Goal: Information Seeking & Learning: Learn about a topic

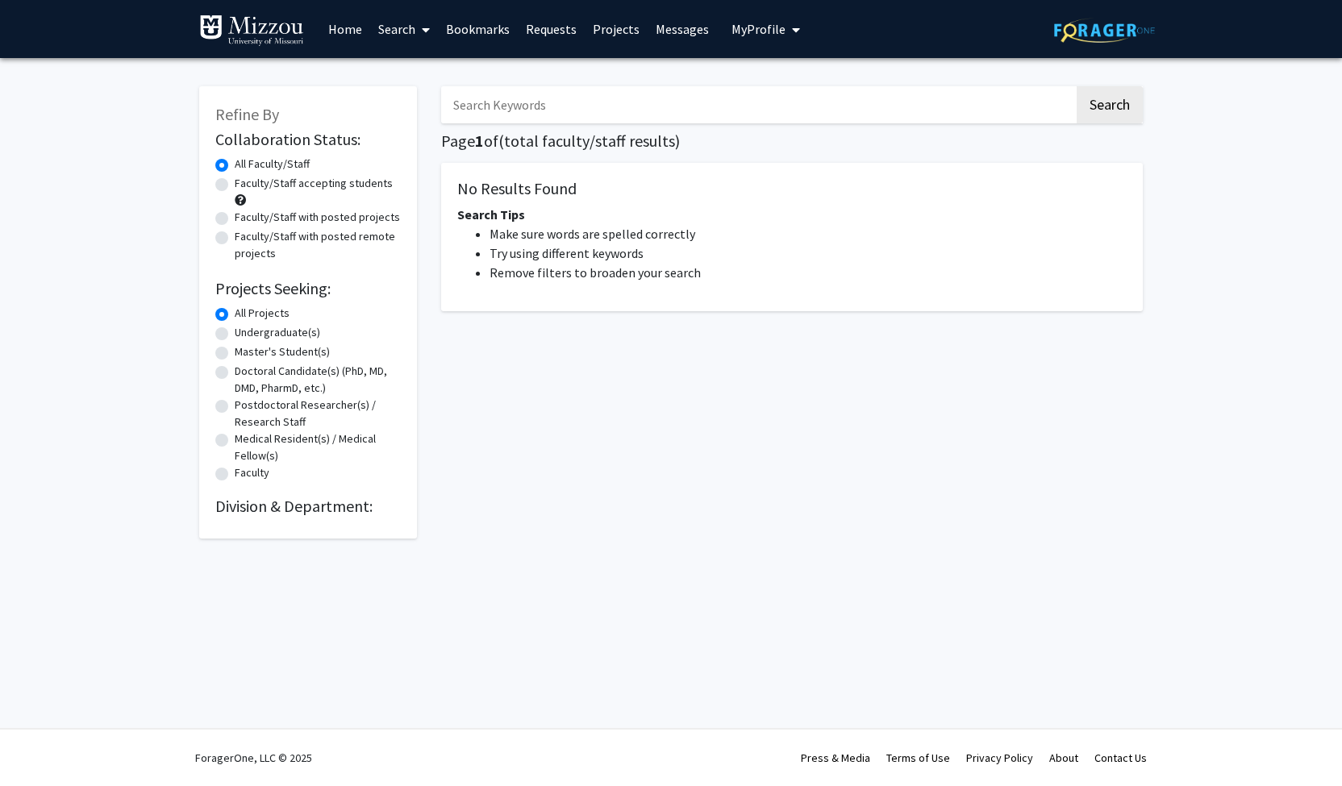
click at [292, 185] on label "Faculty/Staff accepting students" at bounding box center [314, 183] width 158 height 17
click at [245, 185] on input "Faculty/Staff accepting students" at bounding box center [240, 180] width 10 height 10
radio input "true"
click at [1102, 97] on button "Search" at bounding box center [1110, 104] width 66 height 37
radio input "true"
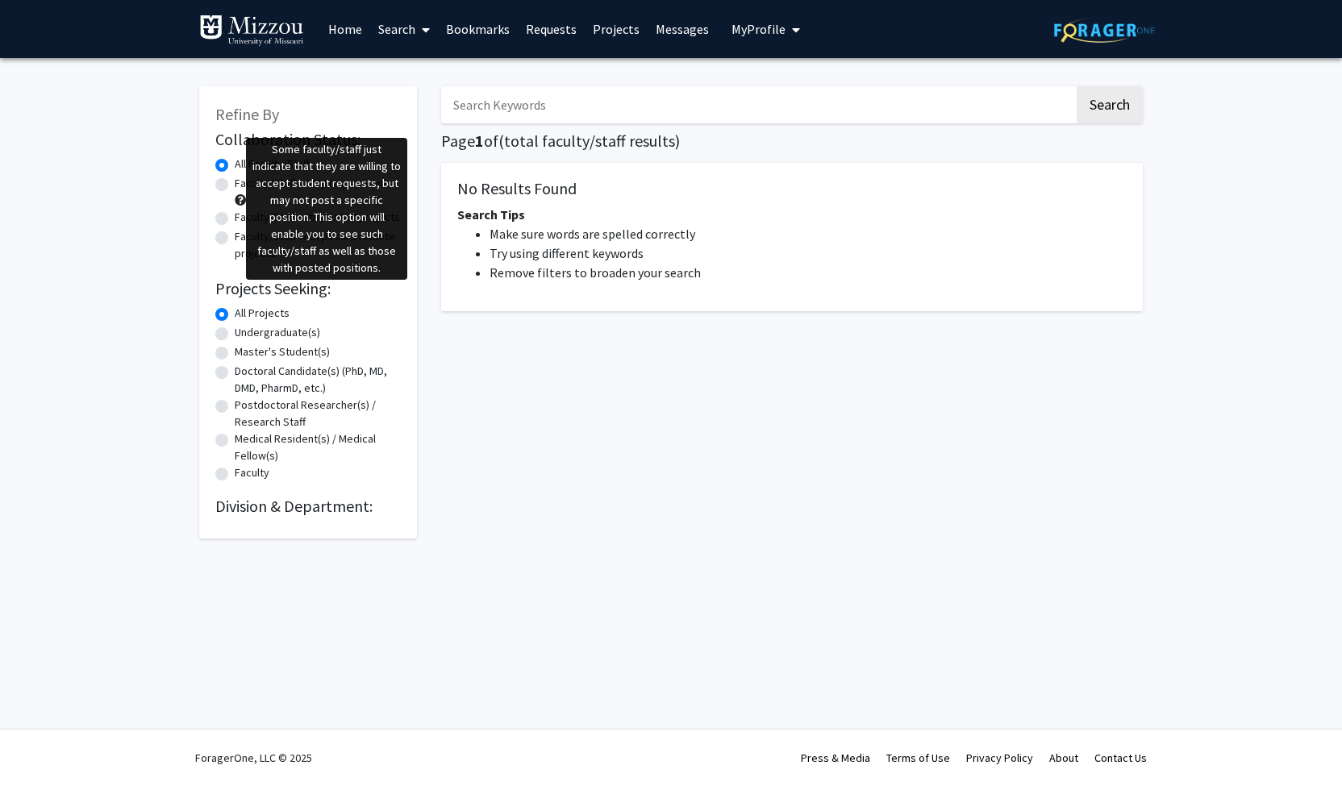
click at [244, 197] on span at bounding box center [240, 199] width 11 height 11
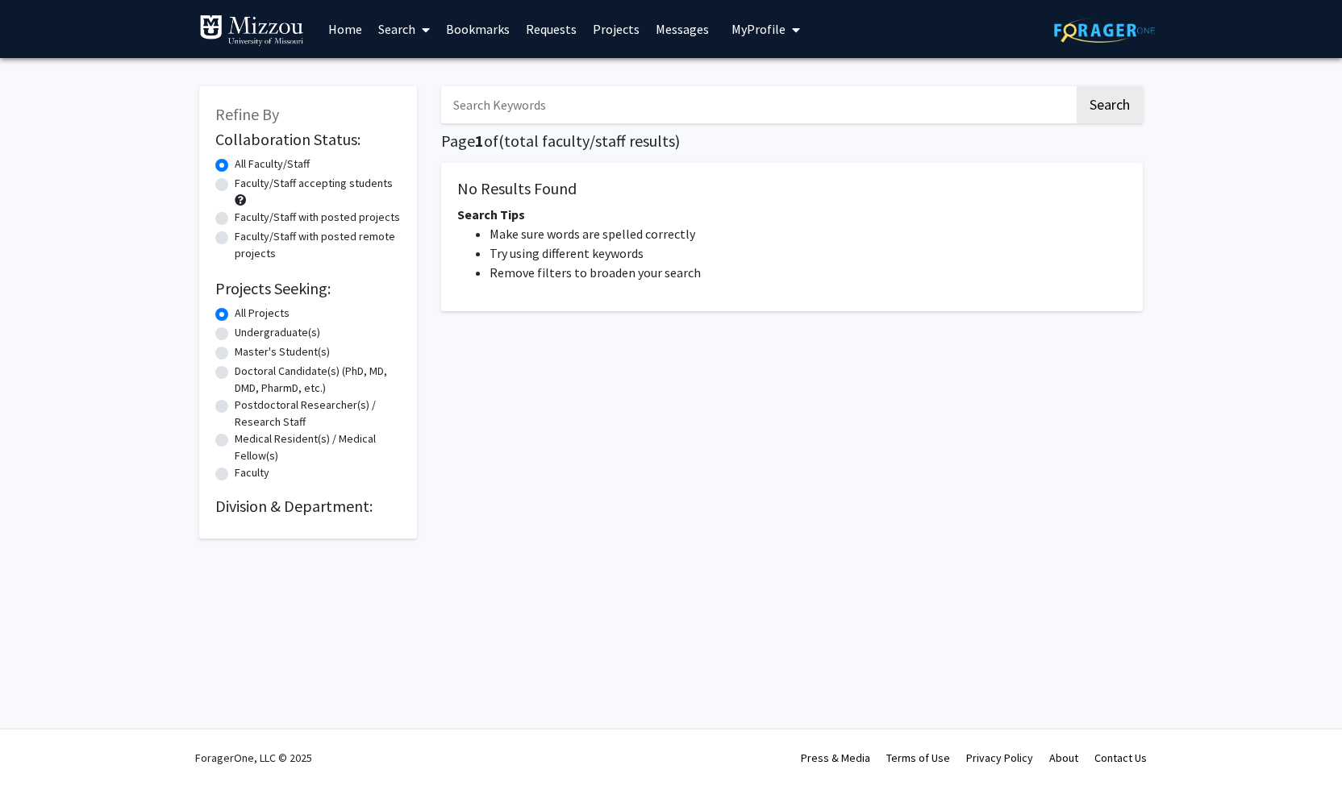
click at [235, 222] on label "Faculty/Staff with posted projects" at bounding box center [317, 217] width 165 height 17
click at [235, 219] on input "Faculty/Staff with posted projects" at bounding box center [240, 214] width 10 height 10
radio input "true"
click at [1115, 95] on button "Search" at bounding box center [1110, 104] width 66 height 37
radio input "true"
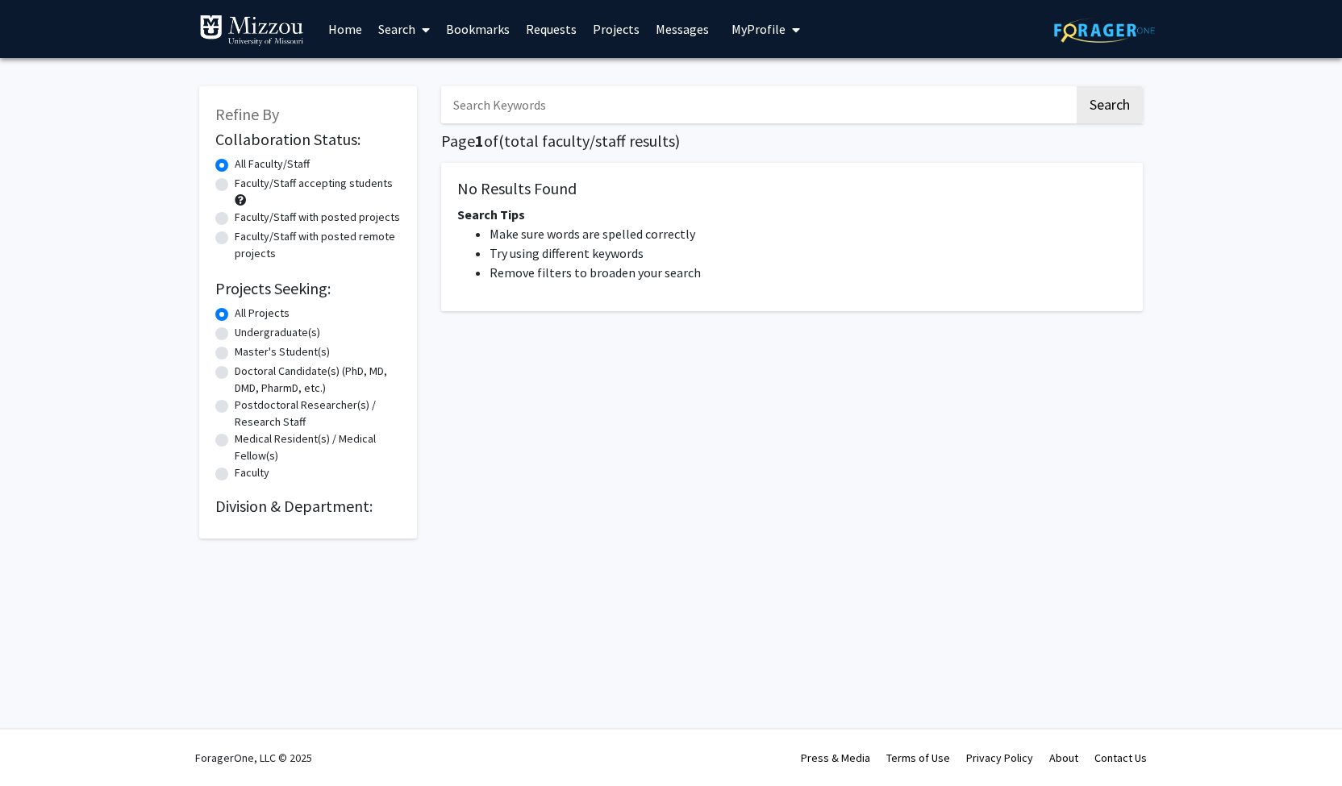
click at [235, 184] on label "Faculty/Staff accepting students" at bounding box center [314, 183] width 158 height 17
click at [235, 184] on input "Faculty/Staff accepting students" at bounding box center [240, 180] width 10 height 10
radio input "true"
click at [615, 244] on li "Try using different keywords" at bounding box center [808, 253] width 637 height 19
click at [1097, 108] on button "Search" at bounding box center [1110, 104] width 66 height 37
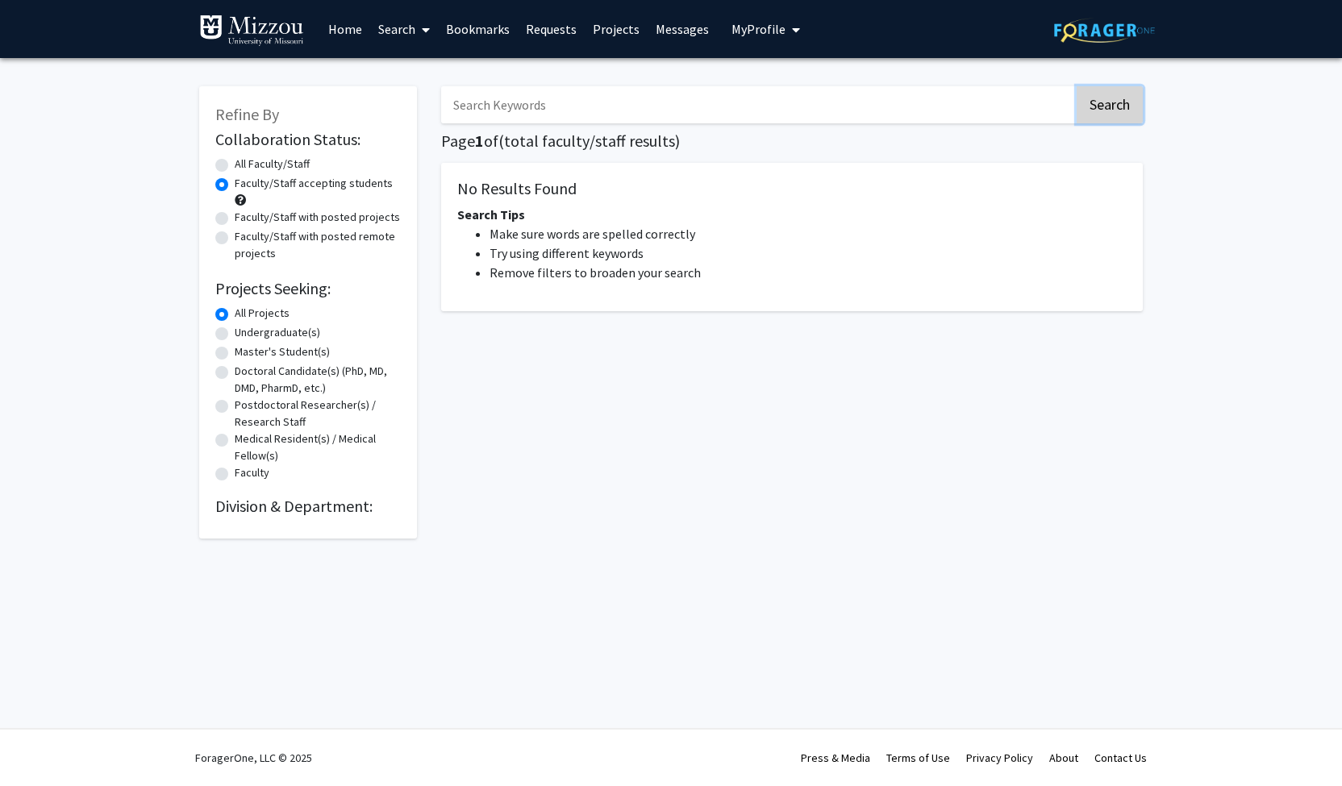
radio input "true"
click at [1097, 108] on button "Search" at bounding box center [1110, 104] width 66 height 37
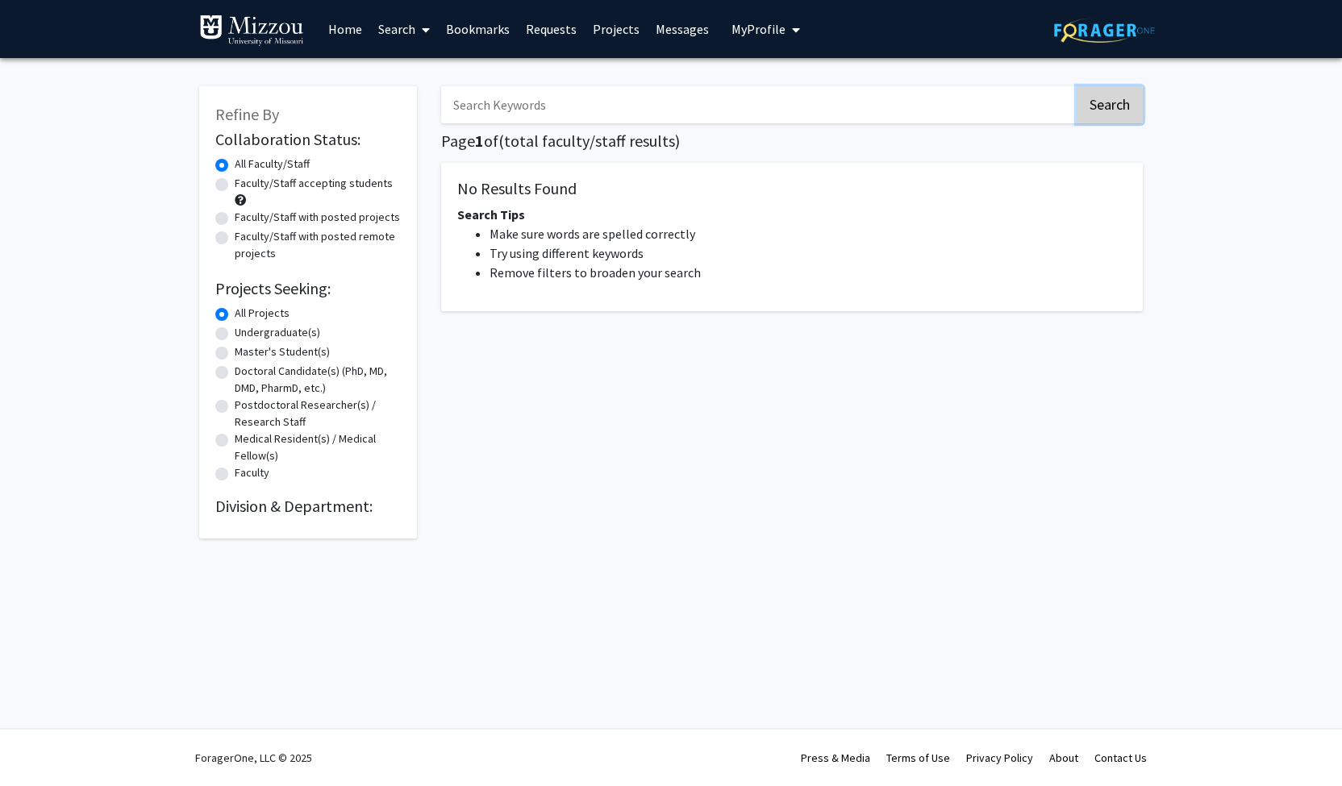
click at [1097, 108] on button "Search" at bounding box center [1110, 104] width 66 height 37
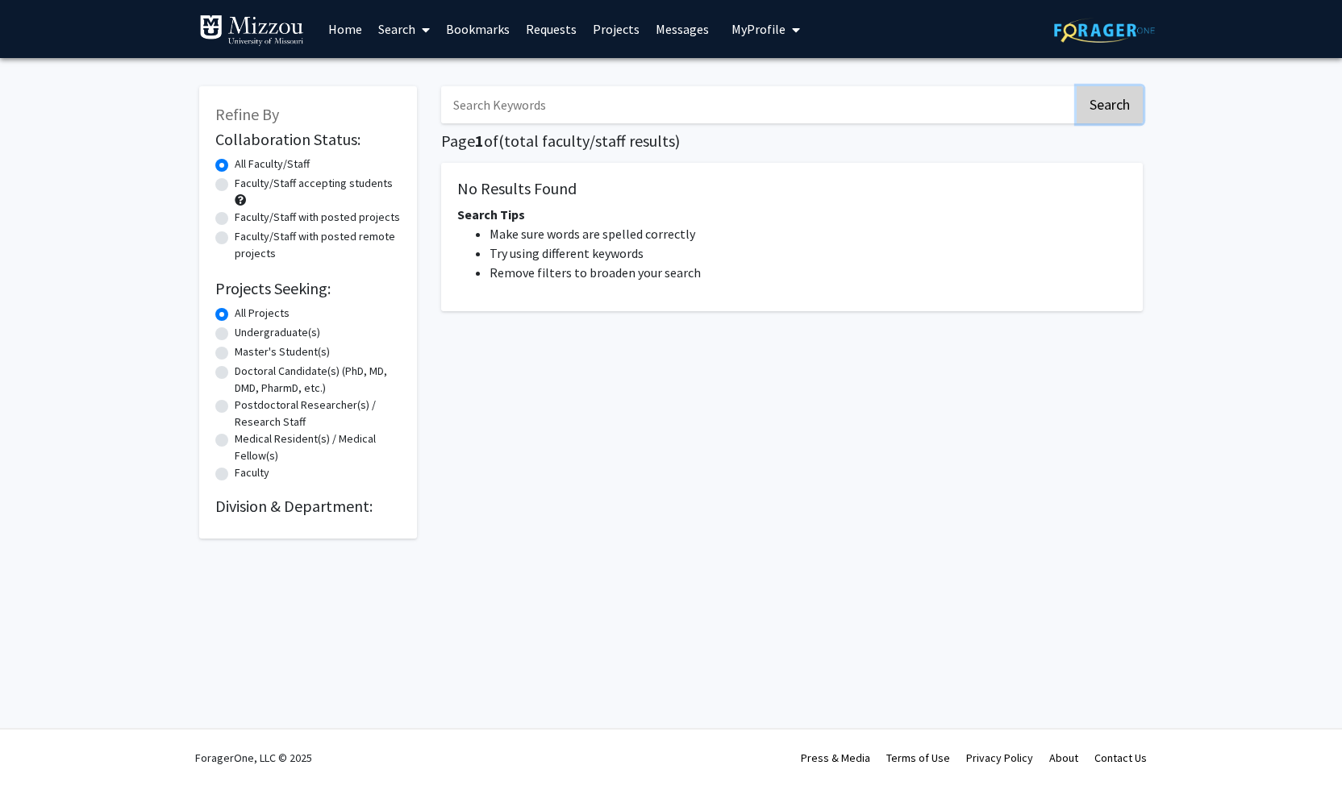
click at [1097, 108] on button "Search" at bounding box center [1110, 104] width 66 height 37
click at [761, 28] on span "My Profile" at bounding box center [758, 29] width 54 height 16
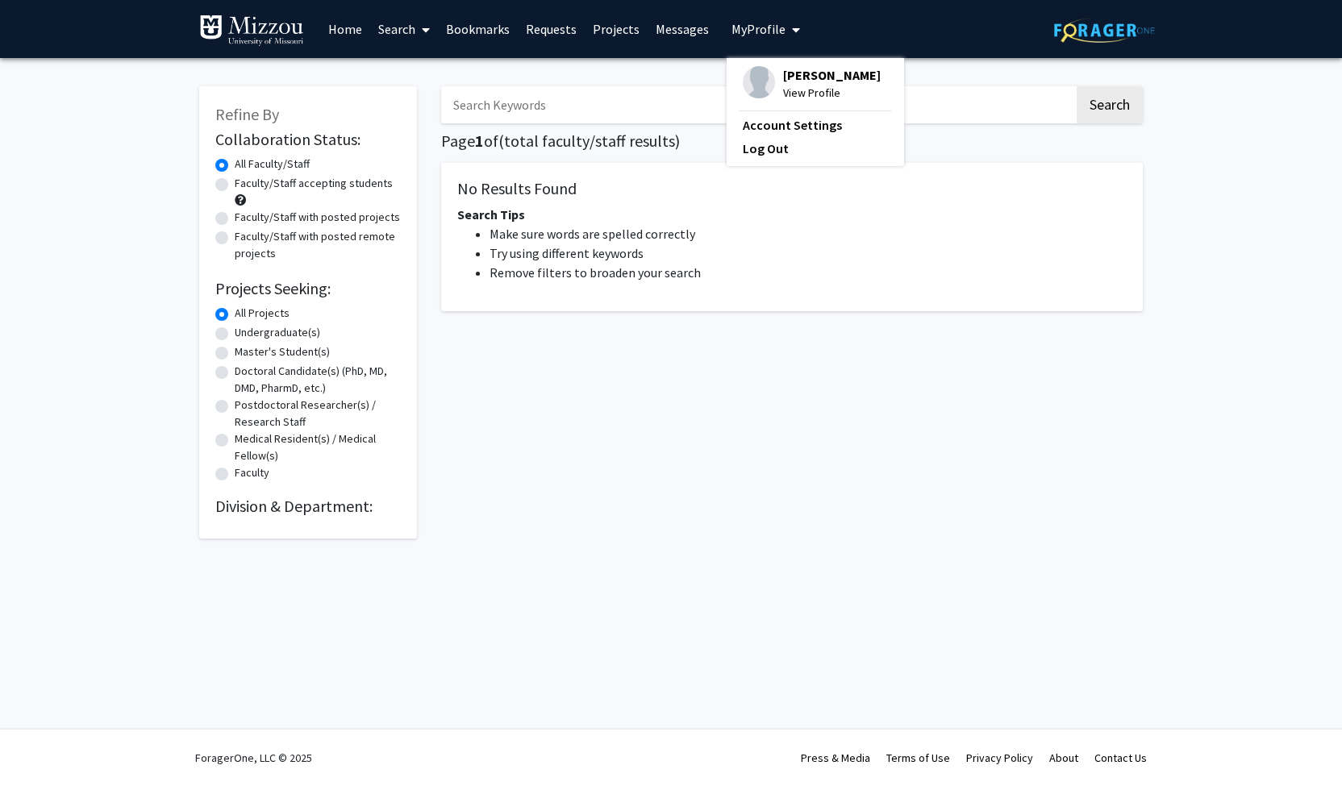
click at [360, 506] on h2 "Division & Department:" at bounding box center [307, 506] width 185 height 19
click at [253, 327] on label "Undergraduate(s)" at bounding box center [277, 332] width 85 height 17
click at [245, 327] on input "Undergraduate(s)" at bounding box center [240, 329] width 10 height 10
radio input "true"
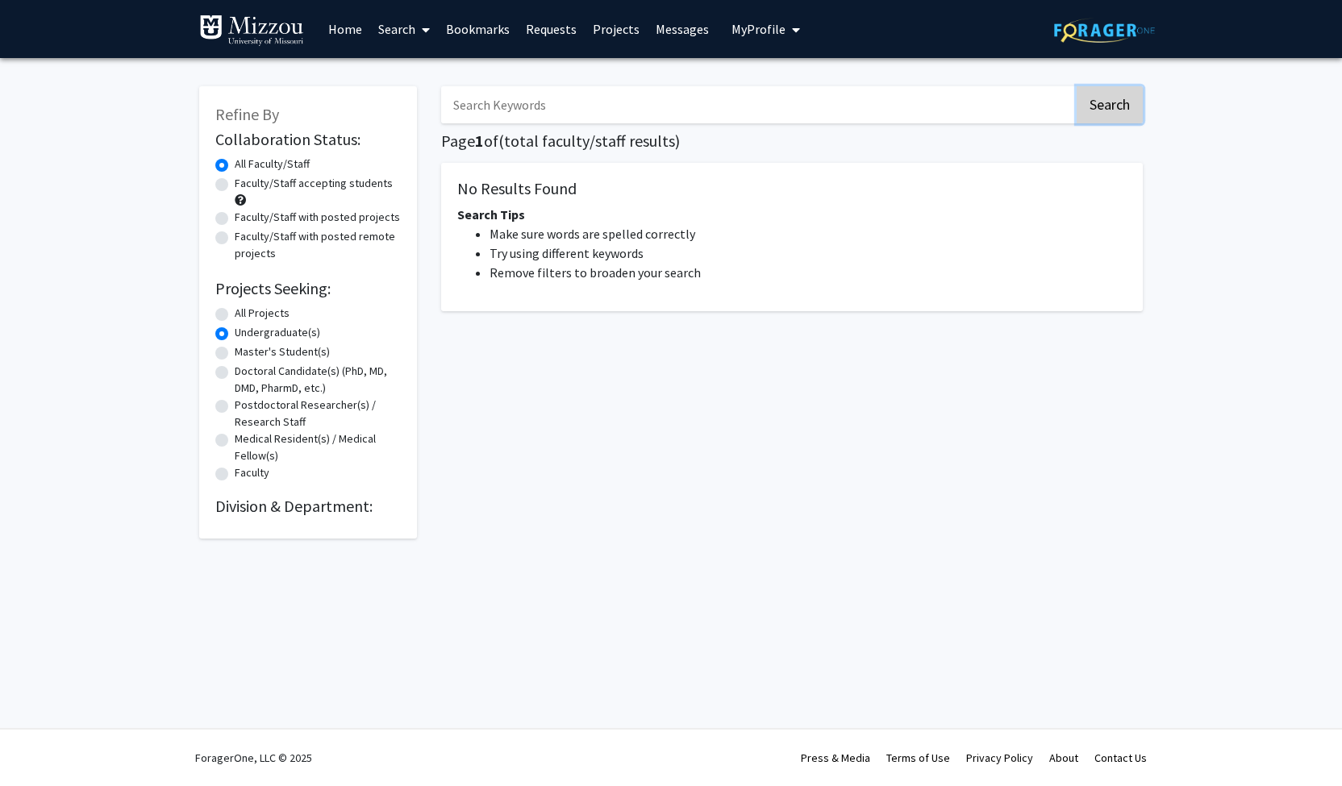
click at [1102, 106] on button "Search" at bounding box center [1110, 104] width 66 height 37
radio input "true"
click at [1102, 106] on button "Search" at bounding box center [1110, 104] width 66 height 37
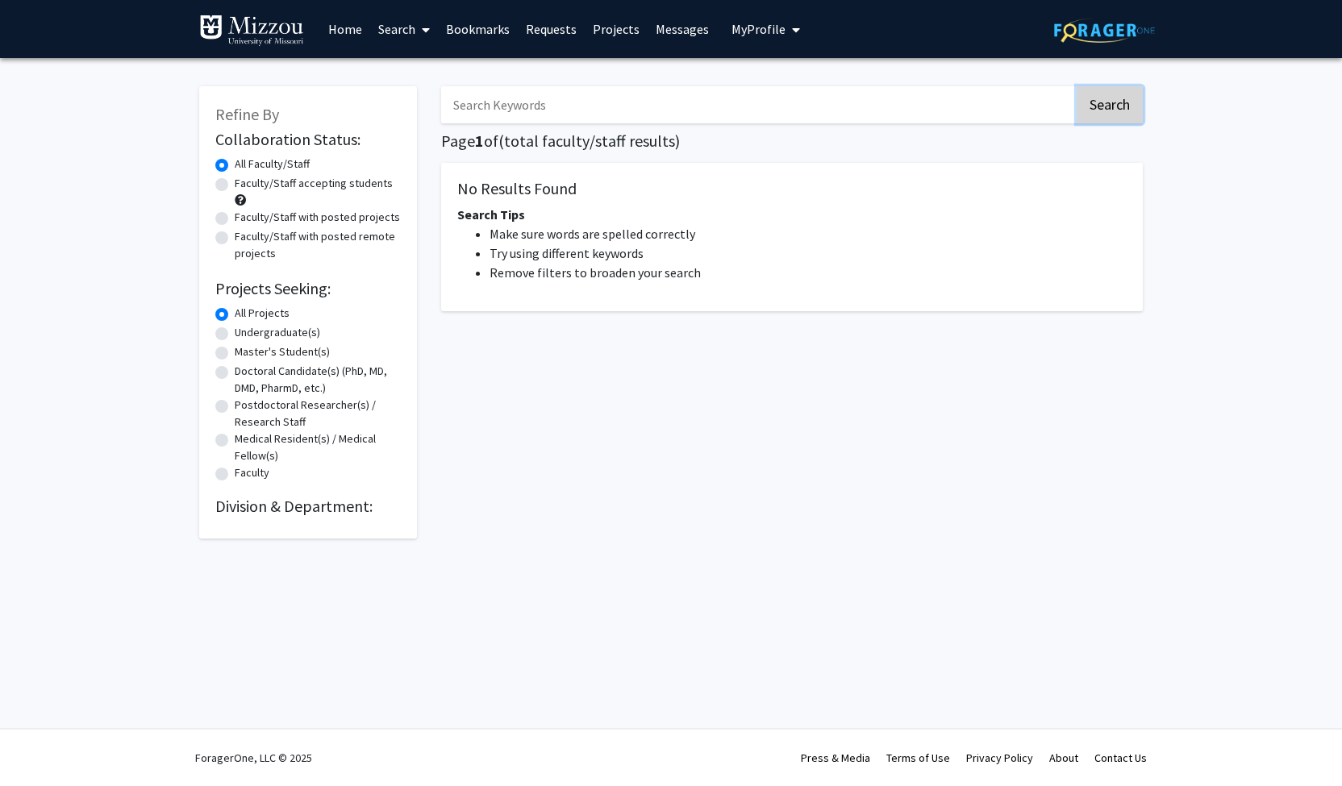
click at [1102, 106] on button "Search" at bounding box center [1110, 104] width 66 height 37
click at [1095, 25] on img at bounding box center [1104, 30] width 101 height 25
